Goal: Task Accomplishment & Management: Use online tool/utility

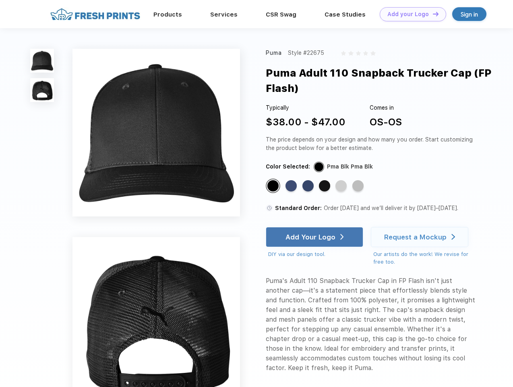
click at [410, 14] on link "Add your Logo Design Tool" at bounding box center [413, 14] width 66 height 14
click at [0, 0] on div "Design Tool" at bounding box center [0, 0] width 0 height 0
click at [432, 14] on link "Add your Logo Design Tool" at bounding box center [413, 14] width 66 height 14
click at [42, 60] on img at bounding box center [42, 61] width 24 height 24
click at [42, 90] on img at bounding box center [42, 90] width 24 height 24
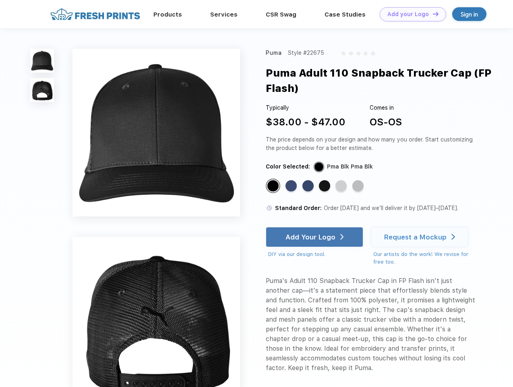
click at [274, 186] on div "Standard Color" at bounding box center [272, 185] width 11 height 11
click at [292, 186] on div "Standard Color" at bounding box center [290, 185] width 11 height 11
click at [309, 186] on div "Standard Color" at bounding box center [307, 185] width 11 height 11
click at [325, 186] on div "Standard Color" at bounding box center [324, 185] width 11 height 11
click at [342, 186] on div "Standard Color" at bounding box center [340, 185] width 11 height 11
